Goal: Transaction & Acquisition: Purchase product/service

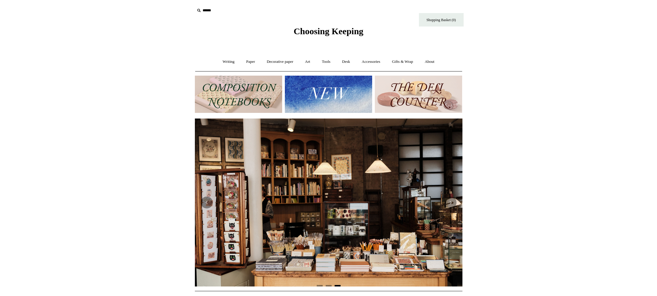
scroll to position [0, 539]
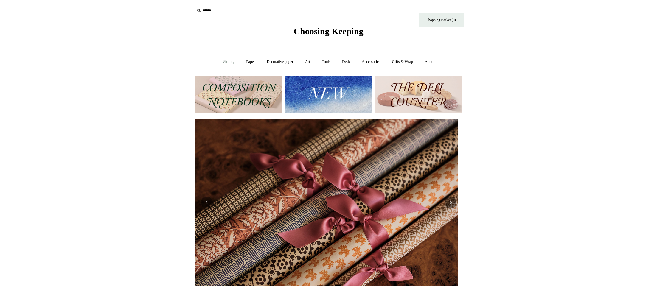
click at [226, 64] on link "Writing +" at bounding box center [228, 62] width 23 height 16
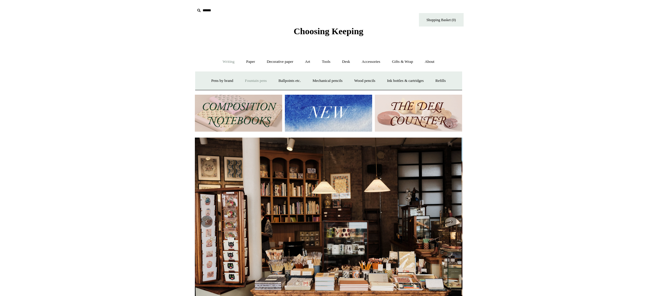
scroll to position [0, 0]
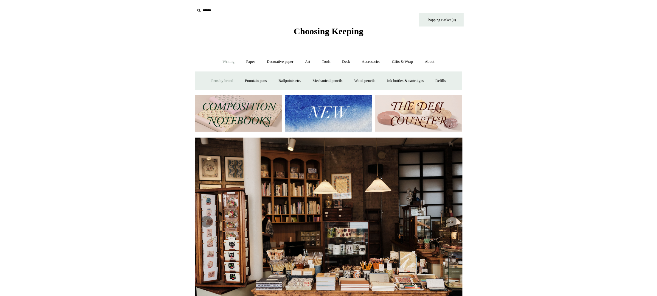
click at [212, 80] on link "Pens by brand +" at bounding box center [222, 81] width 33 height 16
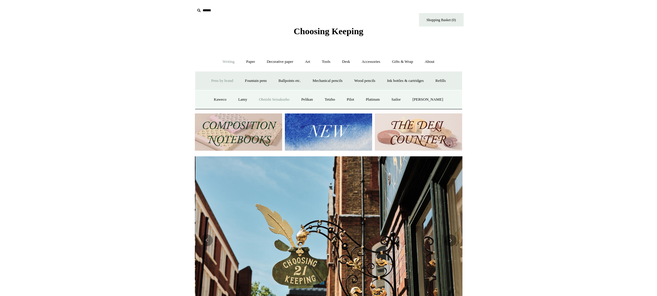
scroll to position [0, 268]
click at [276, 101] on link "Ohnishi Seisakusho" at bounding box center [274, 100] width 41 height 16
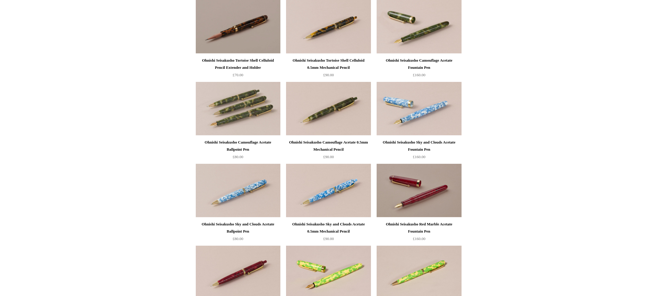
scroll to position [404, 0]
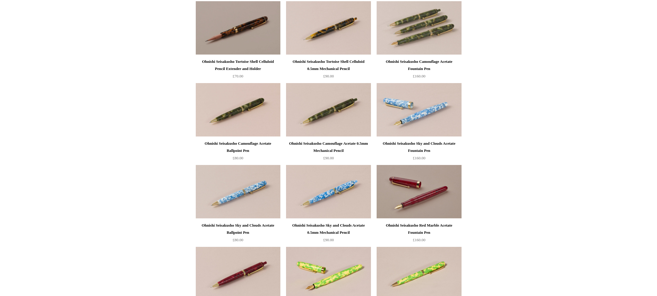
click at [412, 40] on img at bounding box center [419, 28] width 85 height 54
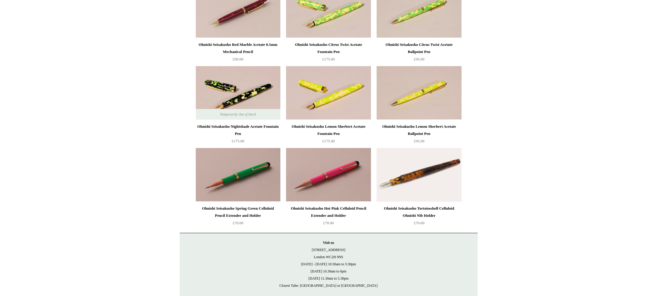
scroll to position [666, 0]
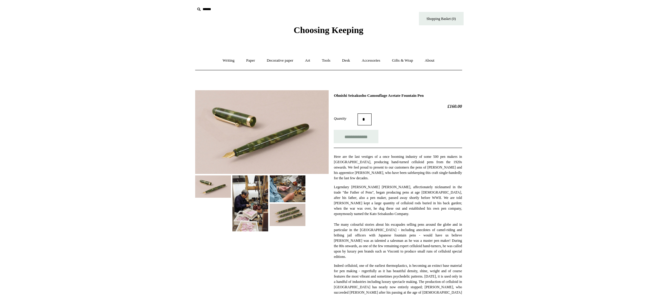
click at [269, 133] on img at bounding box center [261, 132] width 133 height 84
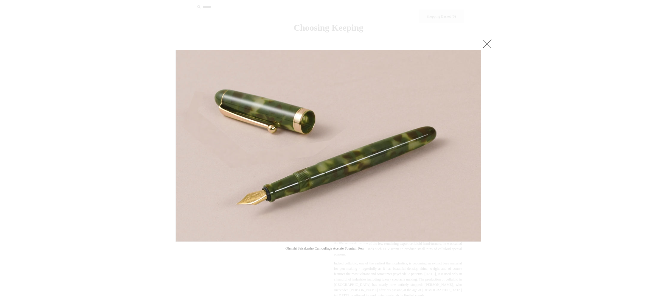
scroll to position [4, 0]
click at [469, 144] on span at bounding box center [470, 145] width 9 height 9
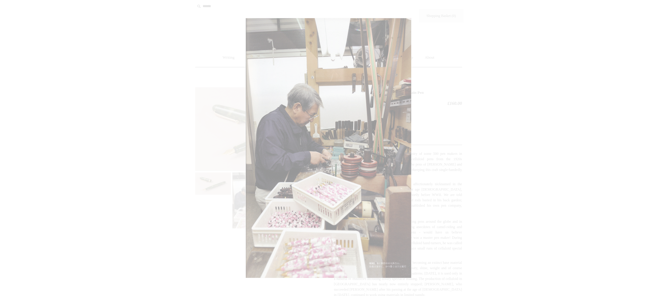
click at [469, 144] on div at bounding box center [328, 297] width 657 height 603
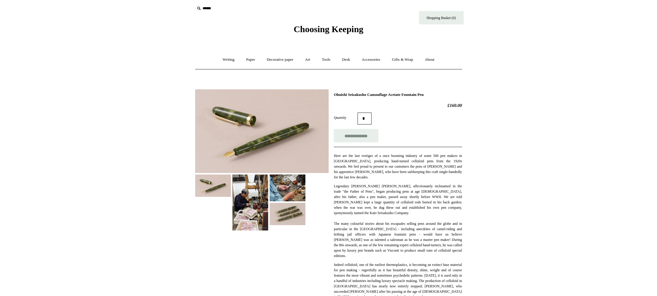
scroll to position [2, 0]
